Goal: Information Seeking & Learning: Learn about a topic

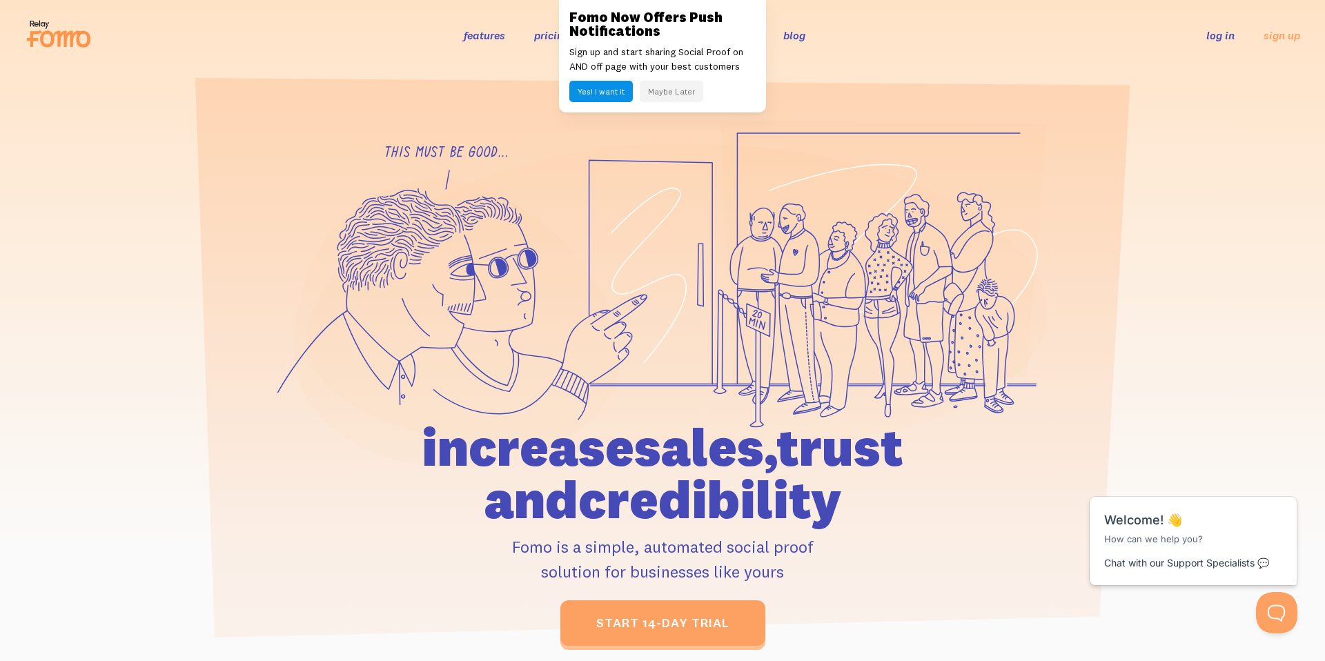
click at [664, 90] on button "Maybe Later" at bounding box center [672, 91] width 64 height 21
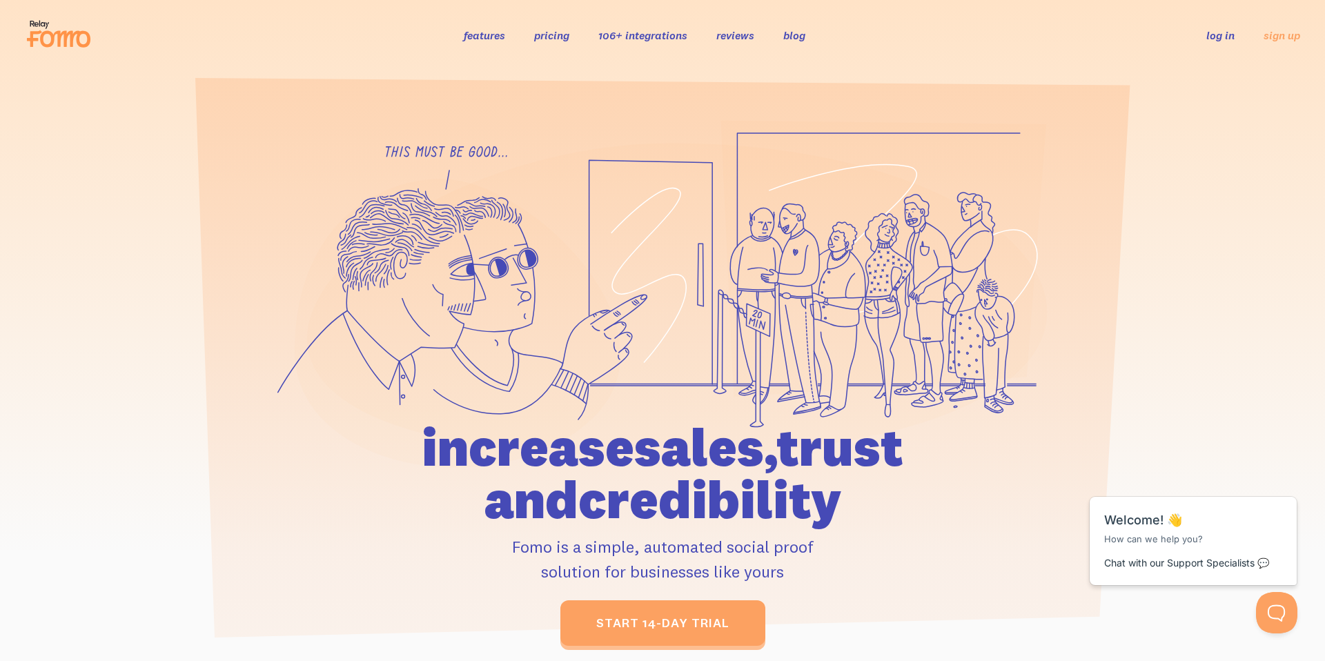
click at [543, 37] on link "pricing" at bounding box center [551, 35] width 35 height 14
click at [557, 38] on link "pricing" at bounding box center [551, 35] width 35 height 14
click at [545, 32] on link "pricing" at bounding box center [551, 35] width 35 height 14
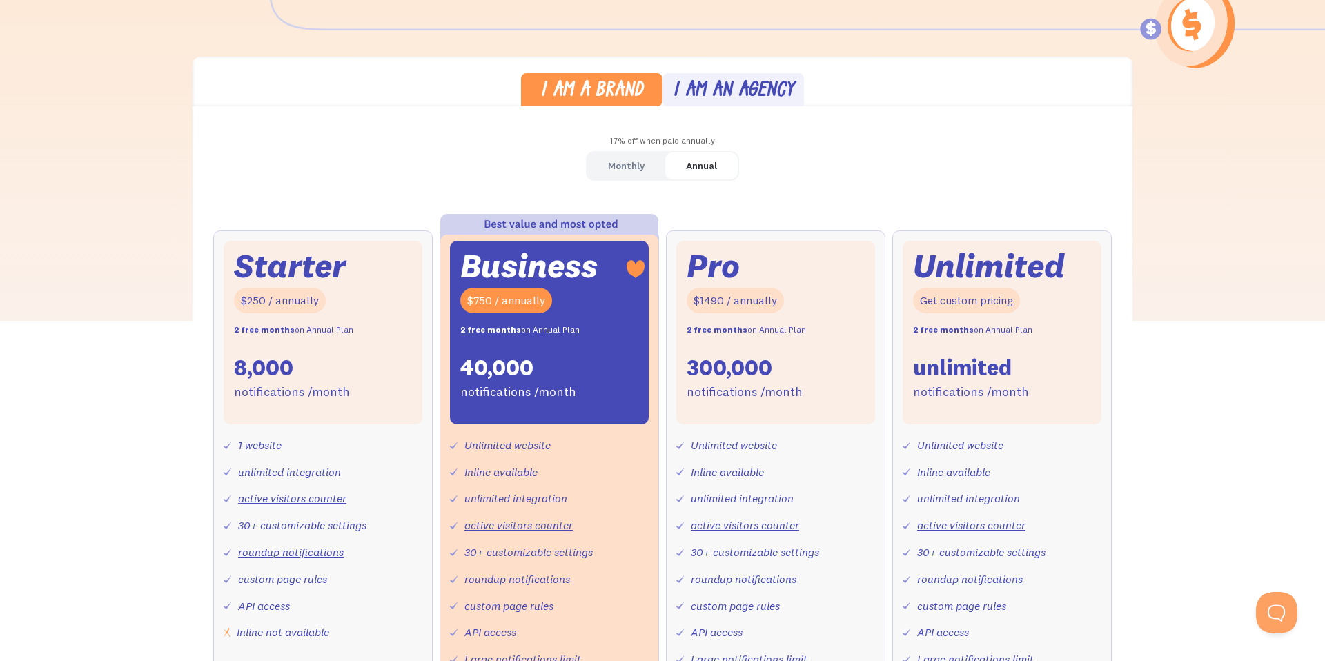
scroll to position [361, 0]
